Goal: Check status: Check status

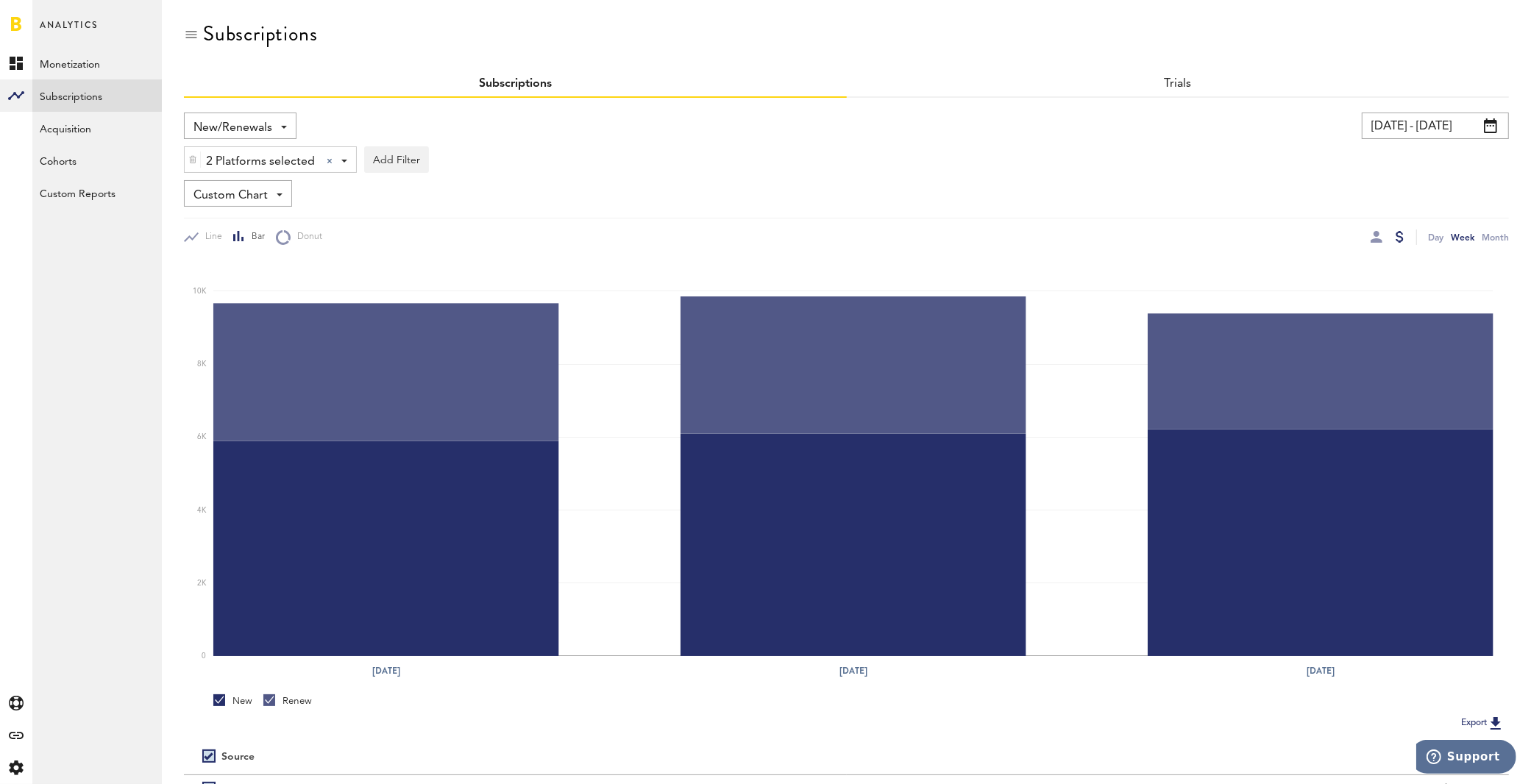
click at [1428, 129] on input "[DATE] - [DATE]" at bounding box center [1435, 126] width 147 height 27
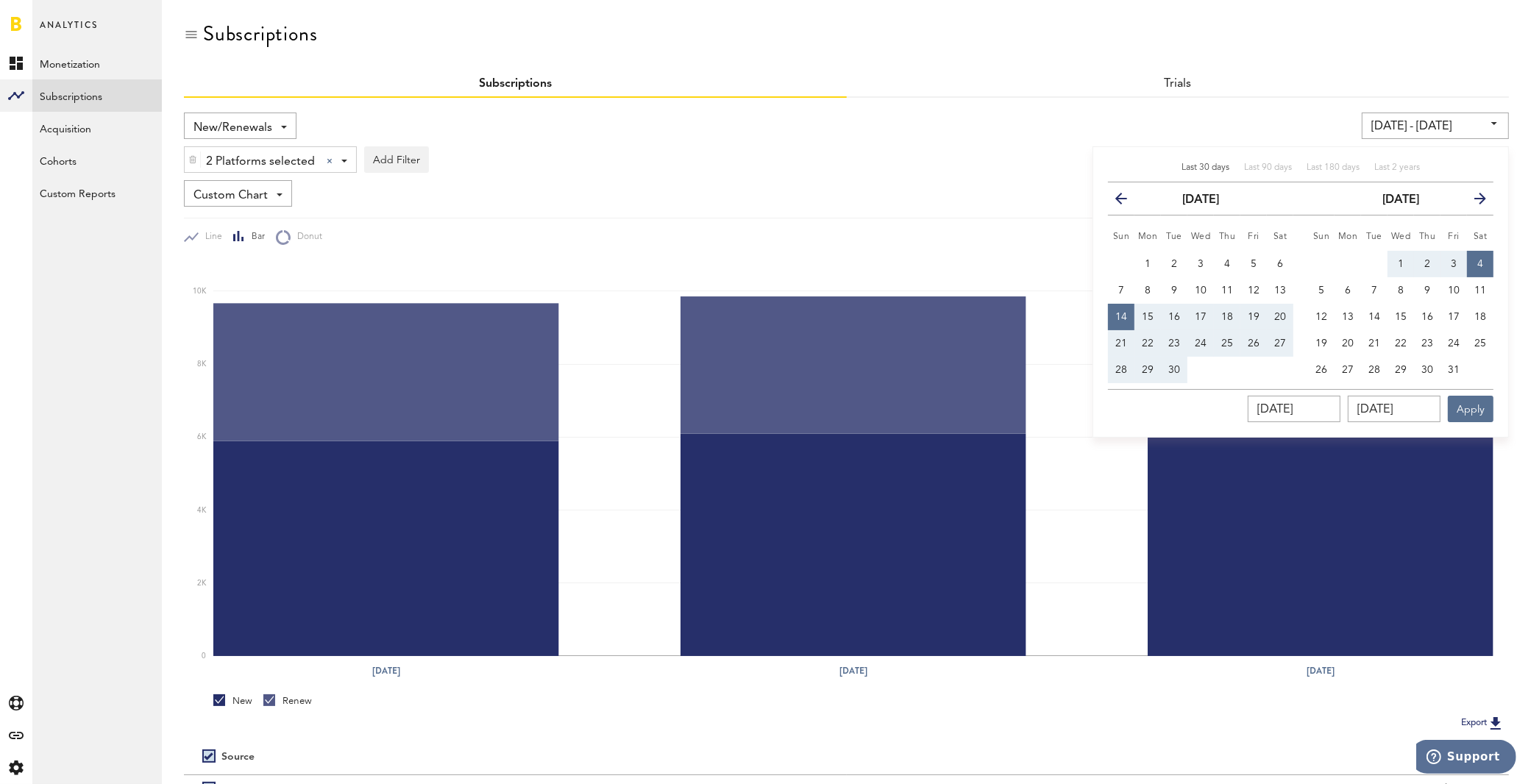
click at [1201, 170] on span "Last 30 days" at bounding box center [1205, 168] width 48 height 9
type input "[DATE] - [DATE]"
type input "[DATE]"
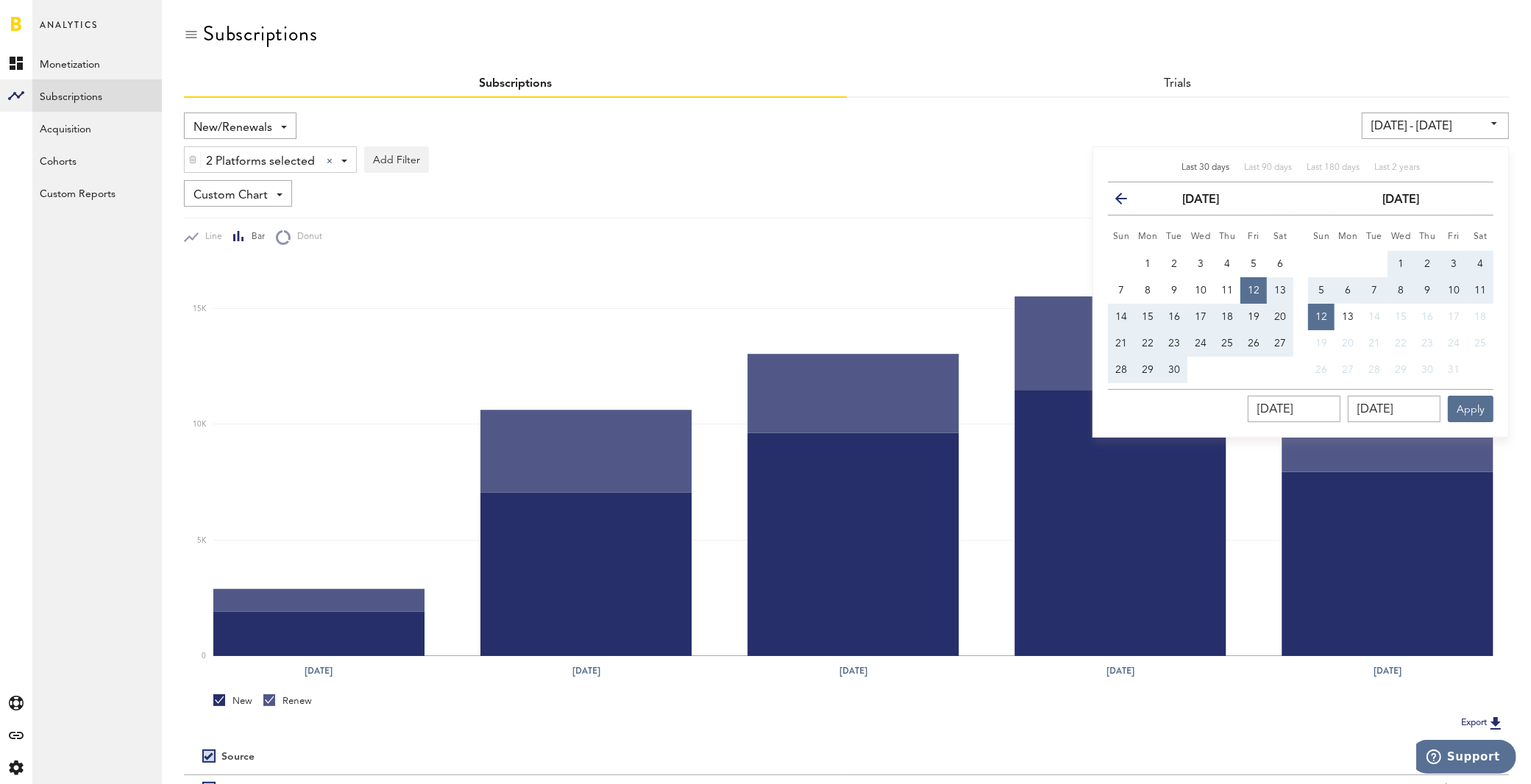
drag, startPoint x: 1129, startPoint y: 315, endPoint x: 1140, endPoint y: 315, distance: 11.0
click at [1129, 315] on button "14" at bounding box center [1121, 317] width 27 height 27
type input "[DATE] - [DATE]"
type input "[DATE]"
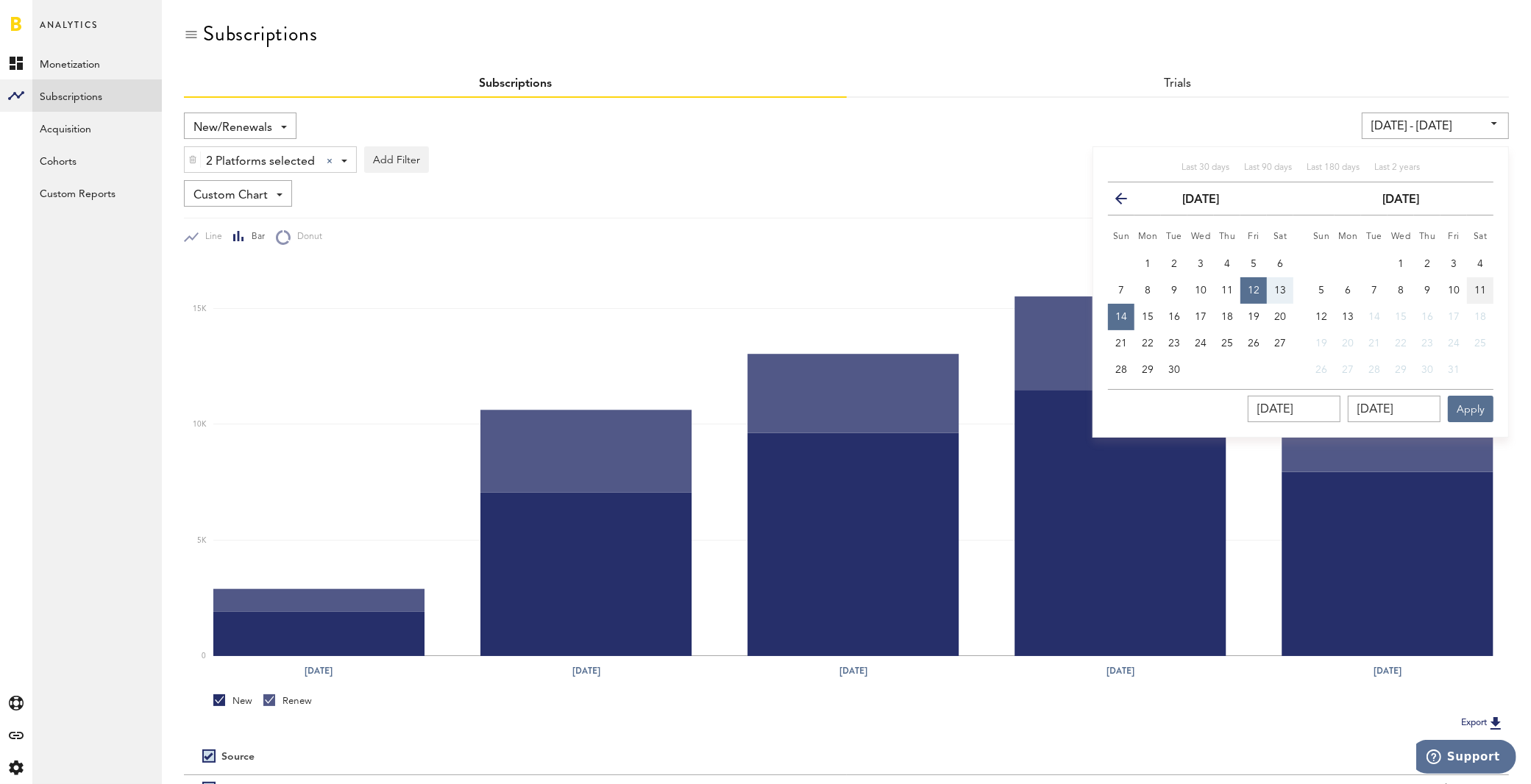
click at [1478, 289] on span "11" at bounding box center [1480, 291] width 12 height 10
type input "[DATE] - [DATE]"
type input "[DATE]"
click at [1127, 297] on button "7" at bounding box center [1121, 291] width 27 height 27
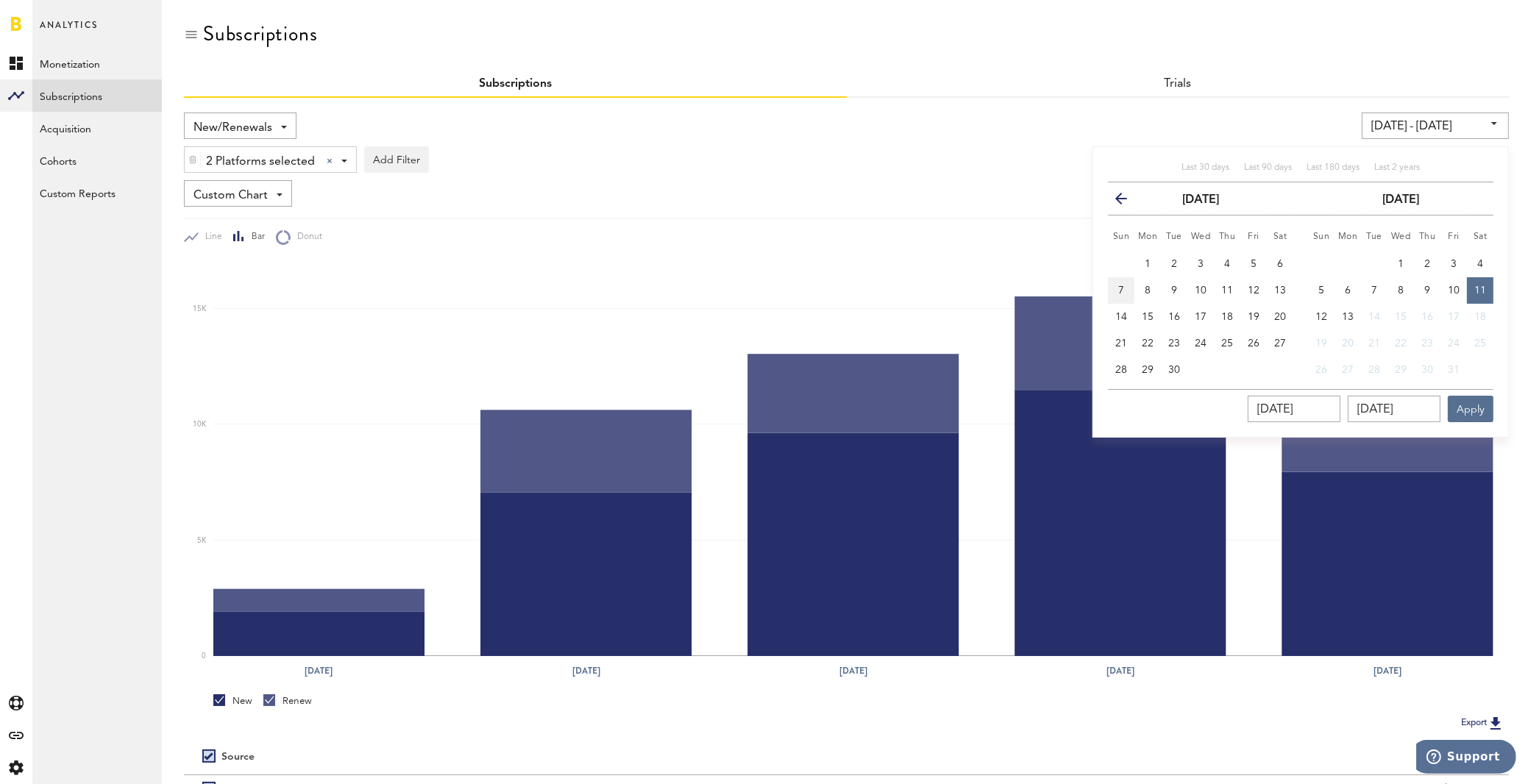
type input "[DATE] - [DATE]"
type input "[DATE]"
click at [1471, 286] on button "11" at bounding box center [1480, 291] width 27 height 27
type input "[DATE] - [DATE]"
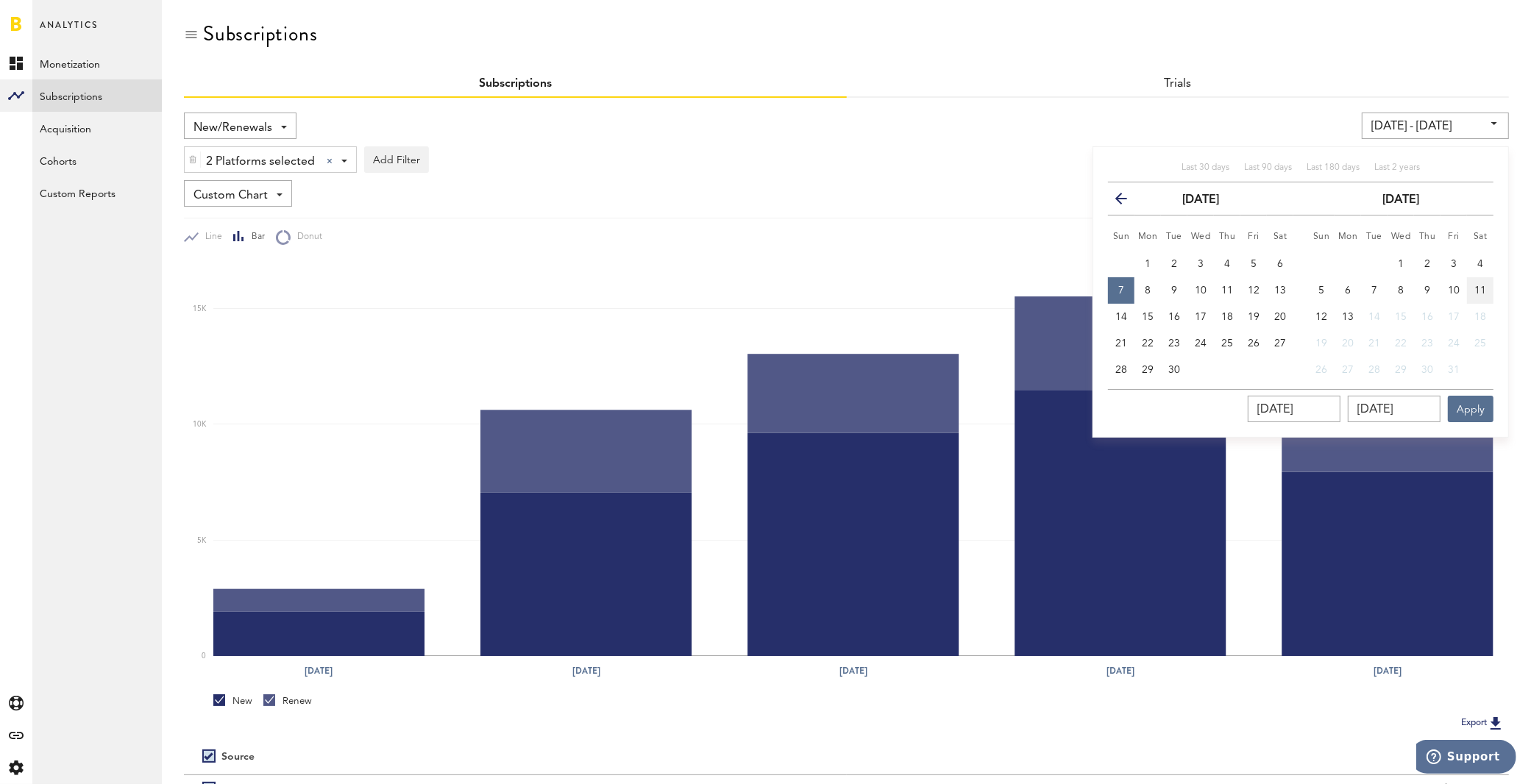
type input "[DATE]"
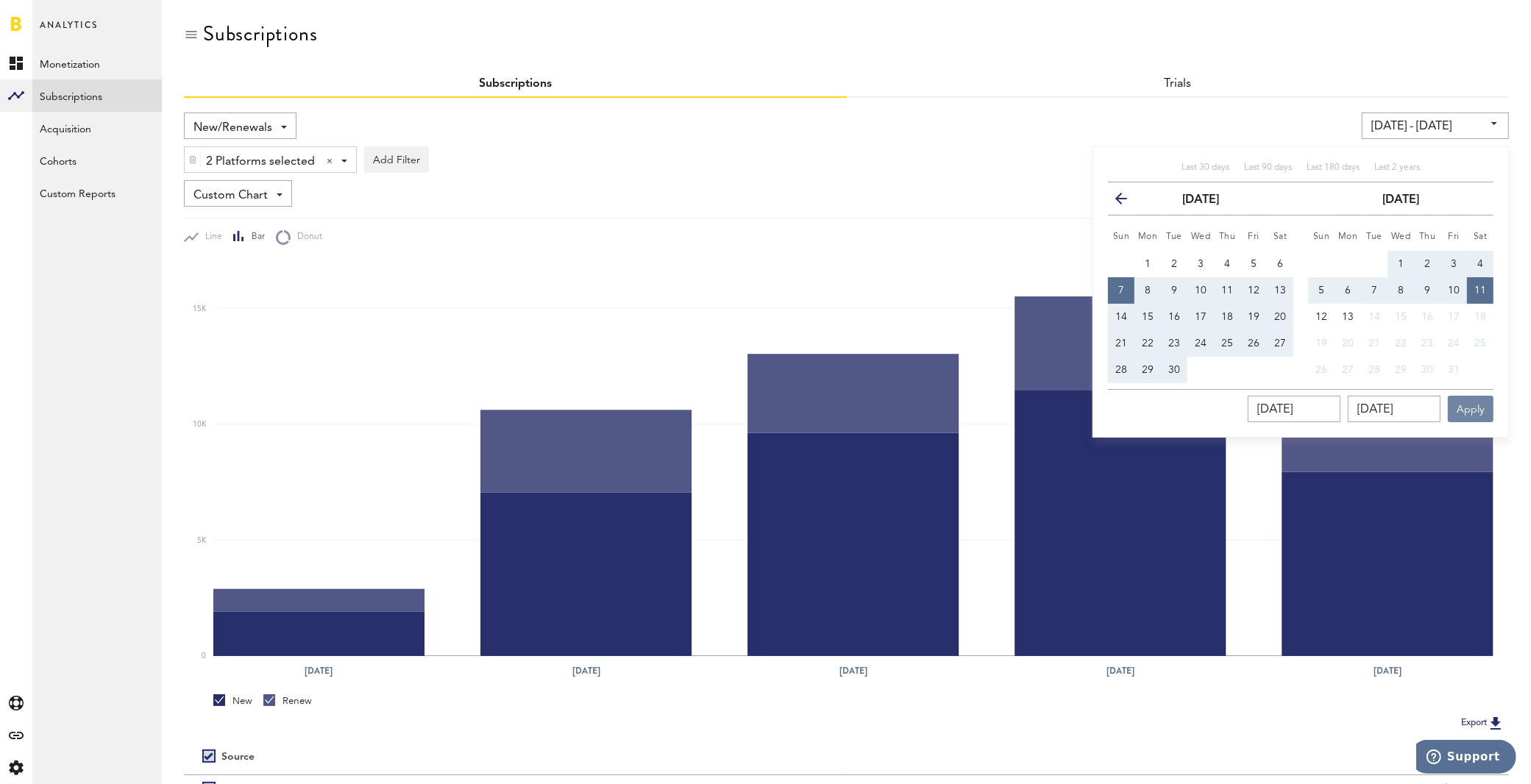
click at [1450, 405] on button "Apply" at bounding box center [1470, 409] width 45 height 27
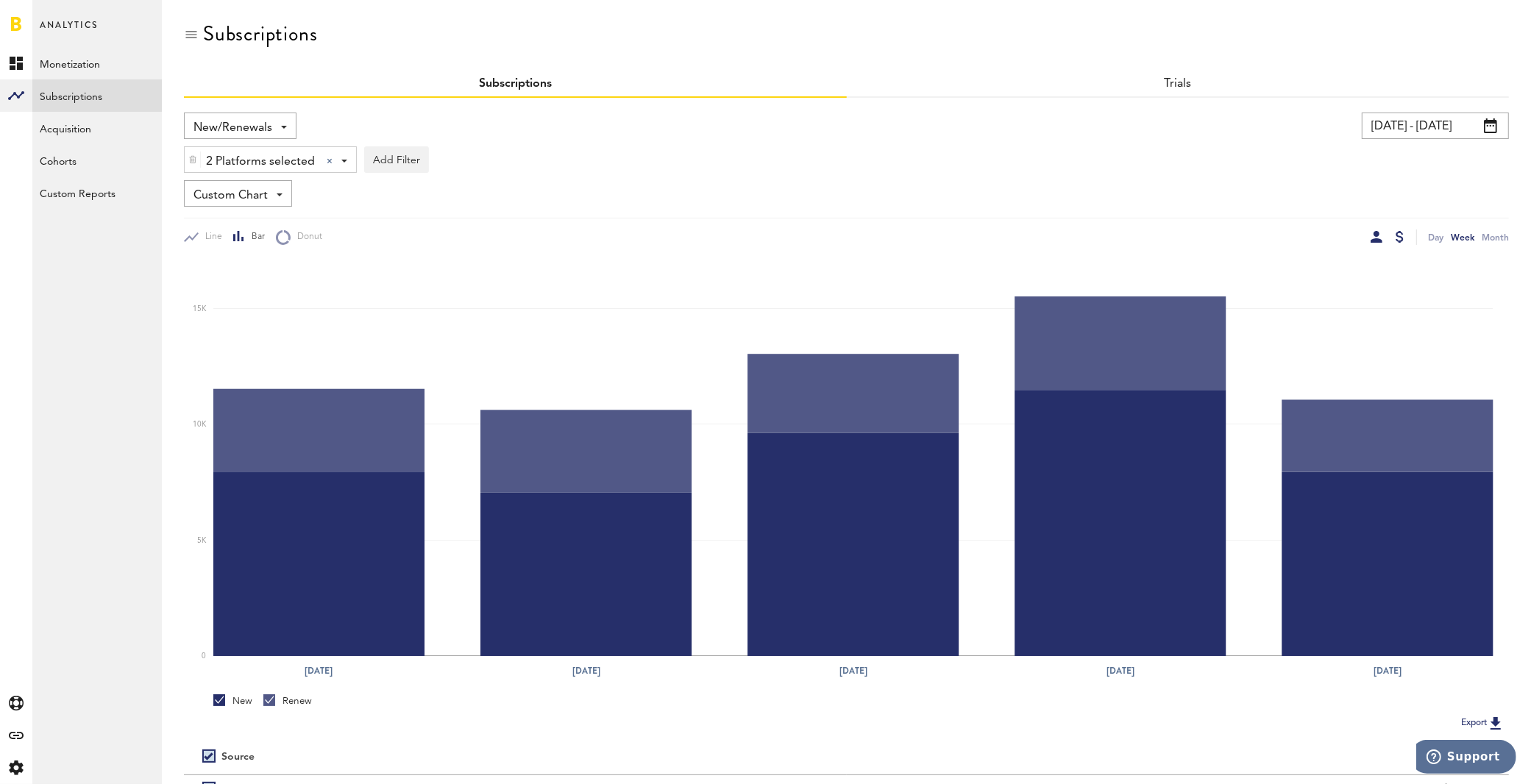
click at [1378, 234] on div at bounding box center [1376, 237] width 12 height 12
